Goal: Task Accomplishment & Management: Use online tool/utility

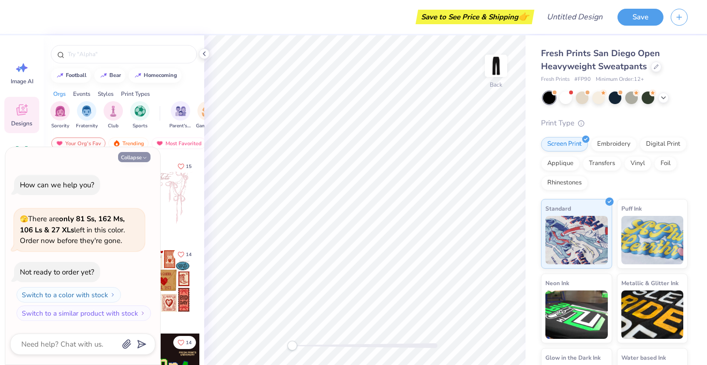
click at [145, 157] on icon "button" at bounding box center [145, 158] width 6 height 6
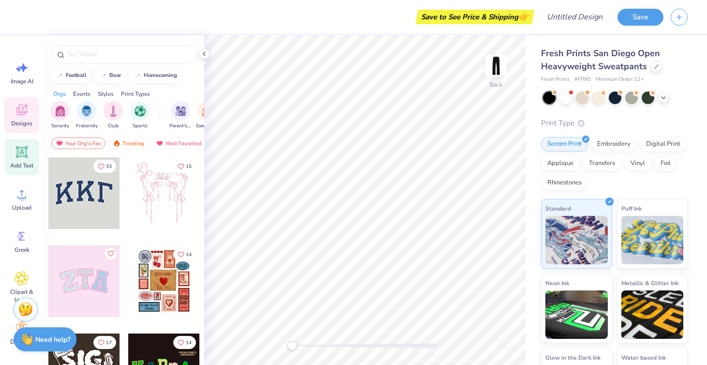
click at [26, 159] on div "Add Text" at bounding box center [21, 157] width 35 height 36
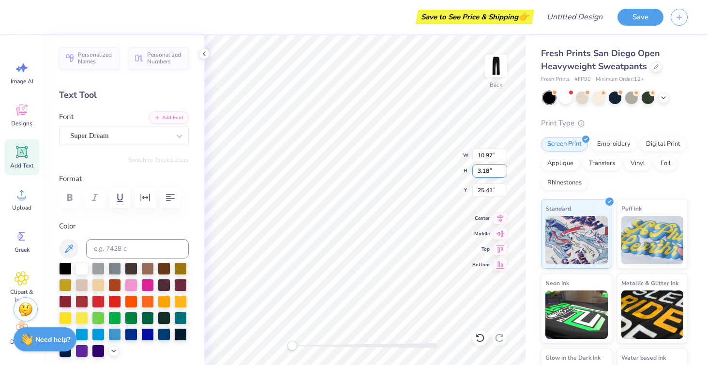
click at [503, 167] on input "3.18" at bounding box center [489, 171] width 35 height 14
click at [501, 222] on icon at bounding box center [501, 217] width 14 height 12
click at [500, 219] on icon at bounding box center [501, 217] width 6 height 8
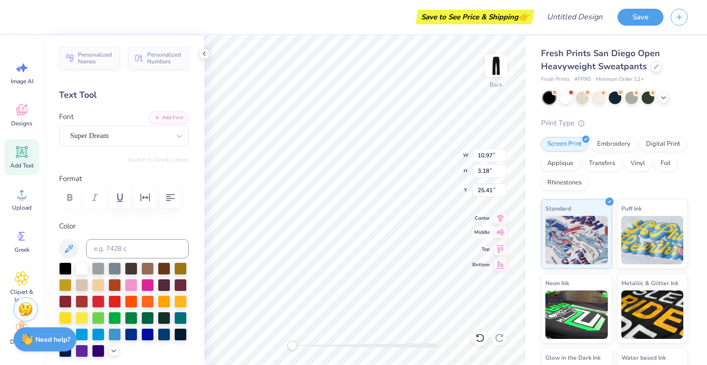
click at [500, 231] on icon at bounding box center [501, 233] width 14 height 12
click at [462, 217] on div "Back W 10.97 10.97 " H 3.18 3.18 " Y 25.41 25.41 " Center Middle Top Bottom" at bounding box center [364, 200] width 321 height 330
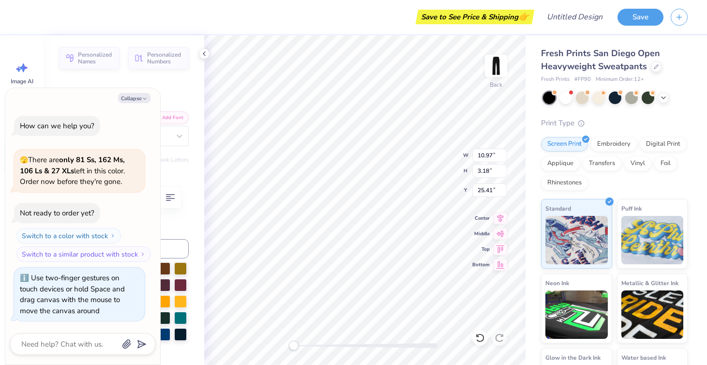
drag, startPoint x: 294, startPoint y: 348, endPoint x: 331, endPoint y: 345, distance: 37.4
click at [331, 345] on div at bounding box center [364, 345] width 145 height 5
click at [273, 344] on div "Back W 10.97 10.97 " H 3.18 3.18 " Y 25.41 25.41 " Center Middle Top Bottom" at bounding box center [364, 200] width 321 height 330
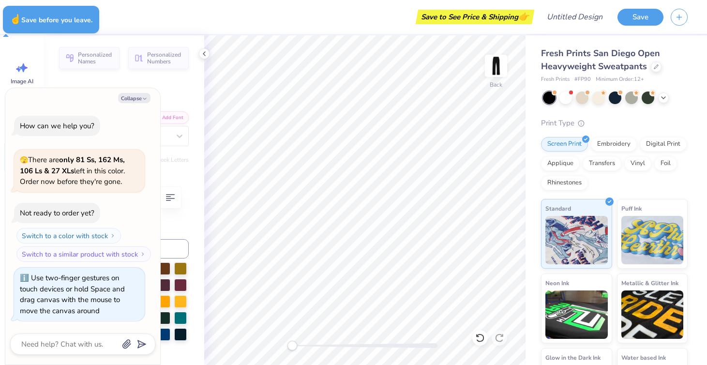
type textarea "x"
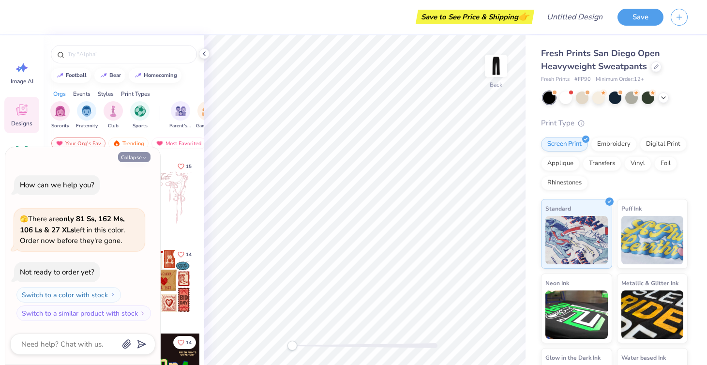
click at [144, 156] on icon "button" at bounding box center [145, 158] width 6 height 6
type textarea "x"
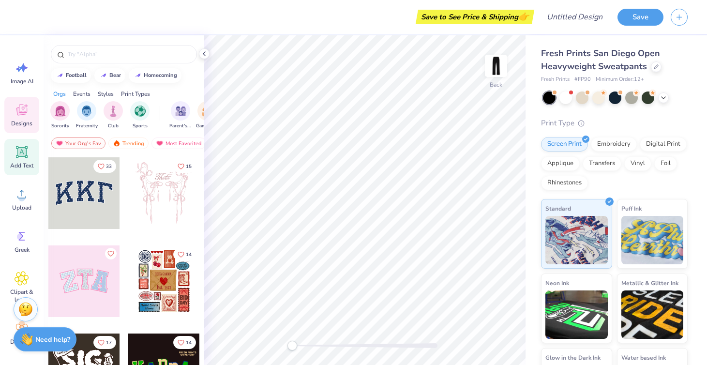
click at [15, 157] on icon at bounding box center [22, 152] width 15 height 15
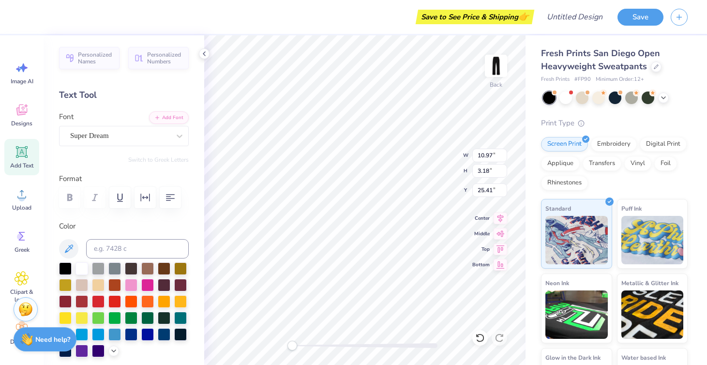
scroll to position [0, 0]
type textarea "TEXT"
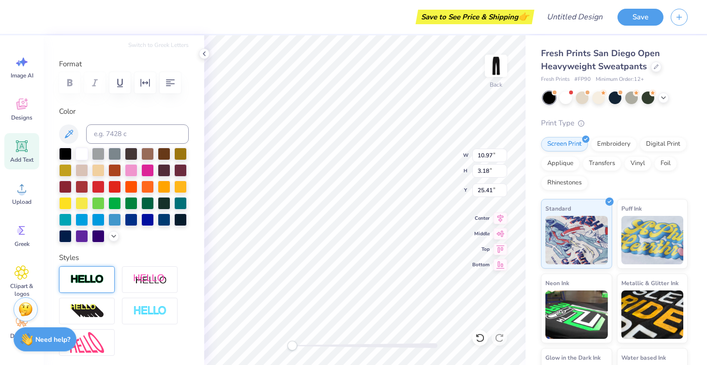
scroll to position [6, 0]
click at [91, 284] on img at bounding box center [87, 279] width 34 height 11
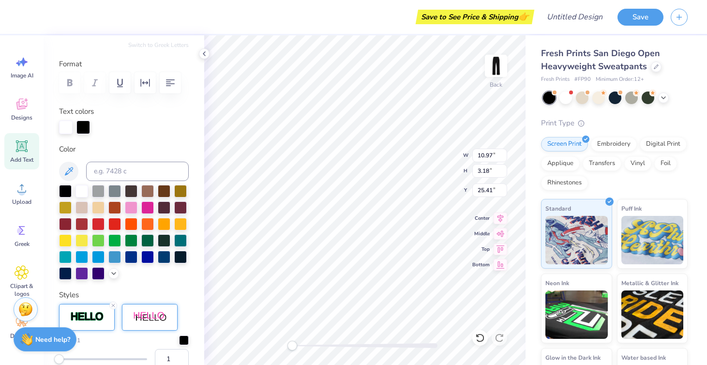
click at [155, 315] on img at bounding box center [150, 317] width 34 height 12
click at [497, 267] on icon at bounding box center [501, 264] width 14 height 12
click at [497, 254] on icon at bounding box center [501, 248] width 14 height 12
click at [501, 219] on icon at bounding box center [501, 217] width 14 height 12
click at [495, 217] on icon at bounding box center [501, 217] width 14 height 12
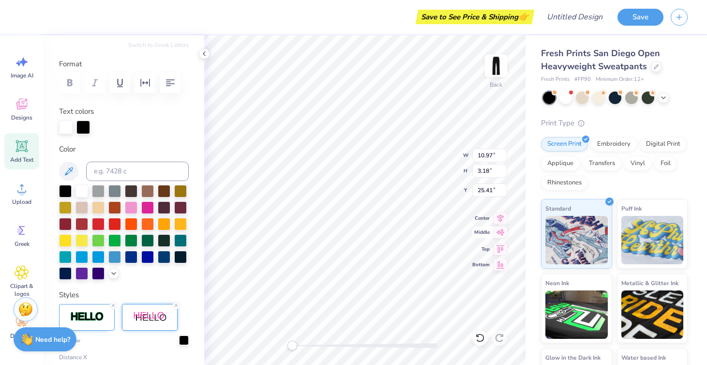
click at [498, 243] on div "Back W 10.97 10.97 " H 3.18 3.18 " Y 25.41 25.41 " Center Middle Top Bottom" at bounding box center [364, 200] width 321 height 330
click at [501, 237] on icon at bounding box center [501, 233] width 14 height 12
click at [501, 216] on icon at bounding box center [501, 217] width 14 height 12
click at [501, 216] on icon at bounding box center [501, 217] width 6 height 8
click at [501, 250] on icon at bounding box center [501, 248] width 14 height 12
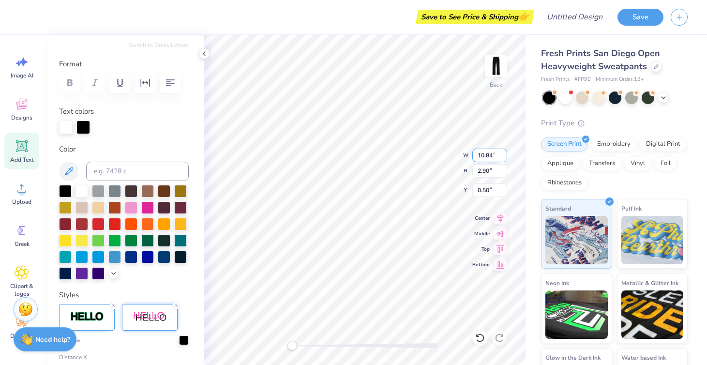
click at [503, 158] on input "10.84" at bounding box center [489, 156] width 35 height 14
click at [503, 158] on input "10.83" at bounding box center [489, 156] width 35 height 14
type input "10.82"
click at [503, 158] on input "10.82" at bounding box center [489, 156] width 35 height 14
click at [613, 137] on div "Embroidery" at bounding box center [614, 143] width 46 height 15
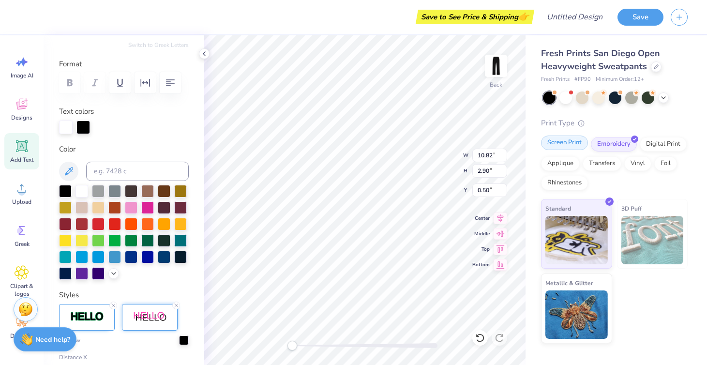
click at [569, 143] on div "Screen Print" at bounding box center [564, 143] width 47 height 15
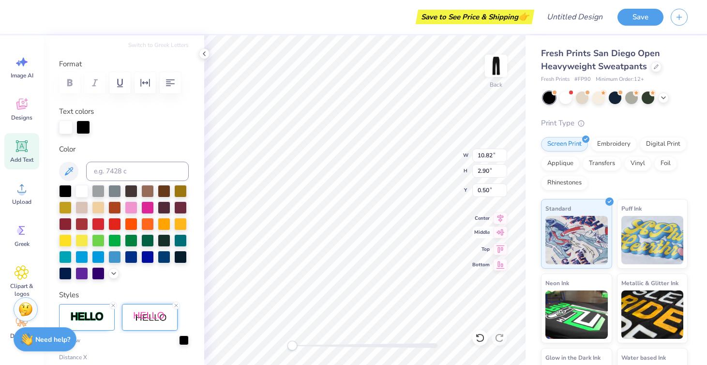
click at [502, 233] on icon at bounding box center [501, 232] width 8 height 6
click at [502, 232] on icon at bounding box center [501, 233] width 14 height 12
click at [502, 256] on div "Back W 10.82 H 2.90 Y 0.50 Center Middle Top Bottom" at bounding box center [364, 200] width 321 height 330
click at [504, 216] on icon at bounding box center [501, 217] width 14 height 12
type input "10.82"
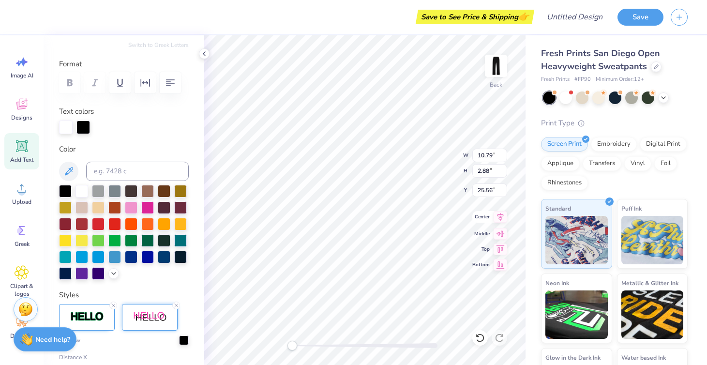
type input "2.89"
click at [500, 216] on icon at bounding box center [501, 217] width 6 height 8
click at [498, 248] on icon at bounding box center [501, 248] width 14 height 12
click at [145, 80] on icon "button" at bounding box center [145, 83] width 12 height 12
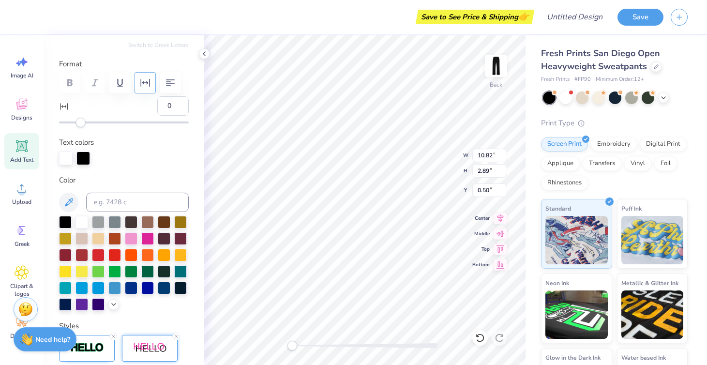
click at [145, 85] on icon "button" at bounding box center [145, 83] width 12 height 12
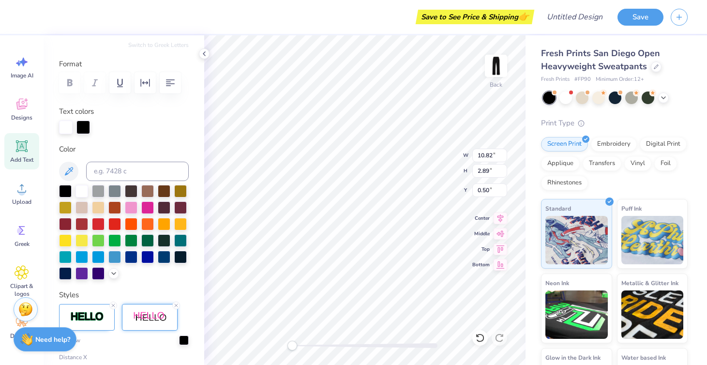
click at [159, 74] on div at bounding box center [124, 82] width 130 height 21
click at [144, 83] on icon "button" at bounding box center [145, 83] width 9 height 8
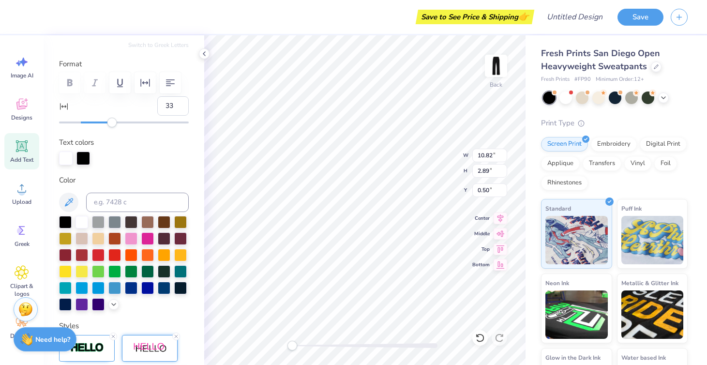
type input "34"
drag, startPoint x: 83, startPoint y: 120, endPoint x: 117, endPoint y: 120, distance: 33.4
click at [117, 120] on div "Accessibility label" at bounding box center [118, 123] width 10 height 10
type input "1"
drag, startPoint x: 118, startPoint y: 123, endPoint x: 81, endPoint y: 122, distance: 36.3
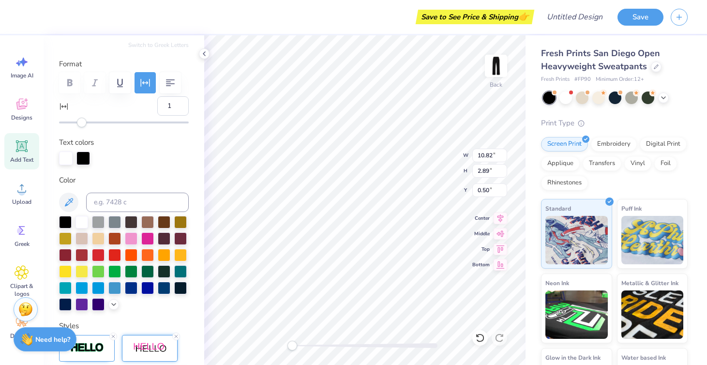
click at [81, 122] on div "Accessibility label" at bounding box center [82, 123] width 10 height 10
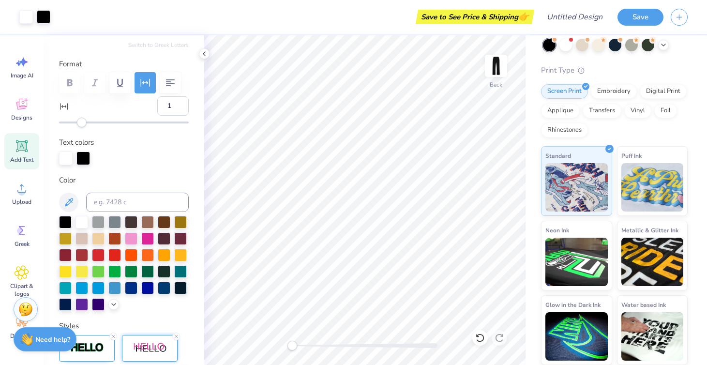
scroll to position [52, 0]
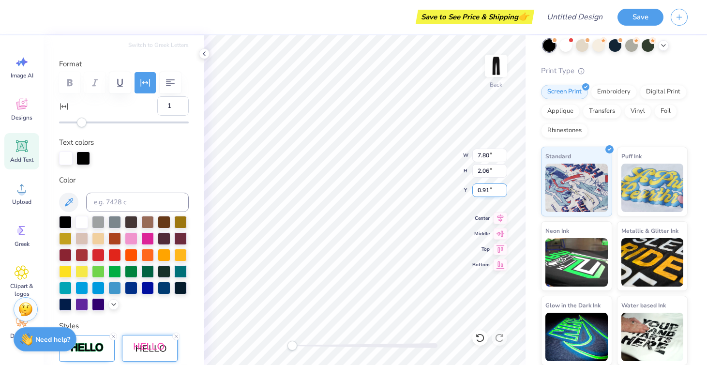
click at [503, 193] on input "0.91" at bounding box center [489, 190] width 35 height 14
click at [495, 184] on input "0.91" at bounding box center [489, 190] width 35 height 14
click at [503, 190] on input "0.9" at bounding box center [489, 190] width 35 height 14
click at [503, 190] on input "0.89" at bounding box center [489, 190] width 35 height 14
click at [503, 190] on input "0.88" at bounding box center [489, 190] width 35 height 14
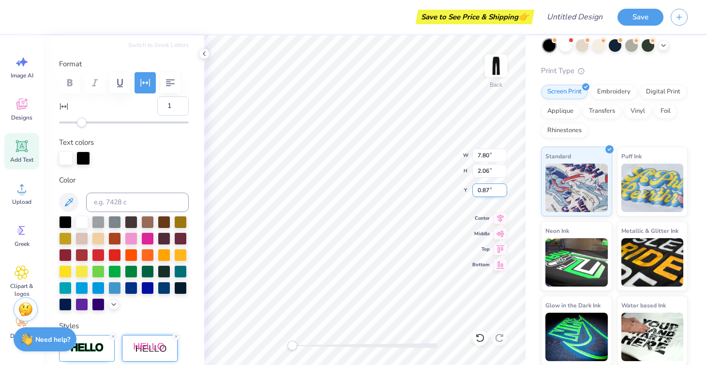
click at [503, 190] on input "0.87" at bounding box center [489, 190] width 35 height 14
click at [503, 190] on input "0.86" at bounding box center [489, 190] width 35 height 14
click at [503, 190] on input "0.85" at bounding box center [489, 190] width 35 height 14
click at [503, 190] on input "0.84" at bounding box center [489, 190] width 35 height 14
type input "0.83"
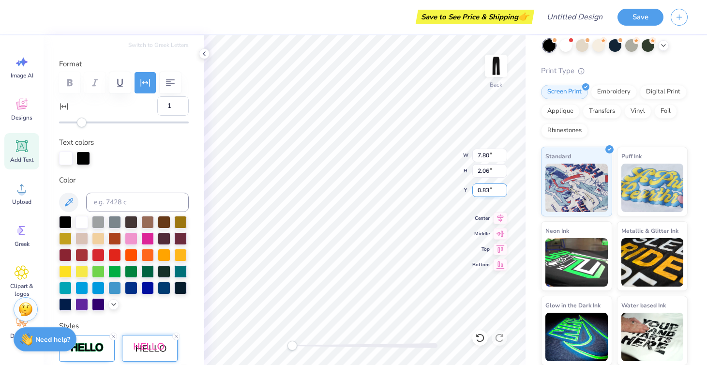
click at [503, 190] on input "0.83" at bounding box center [489, 190] width 35 height 14
